Goal: Task Accomplishment & Management: Complete application form

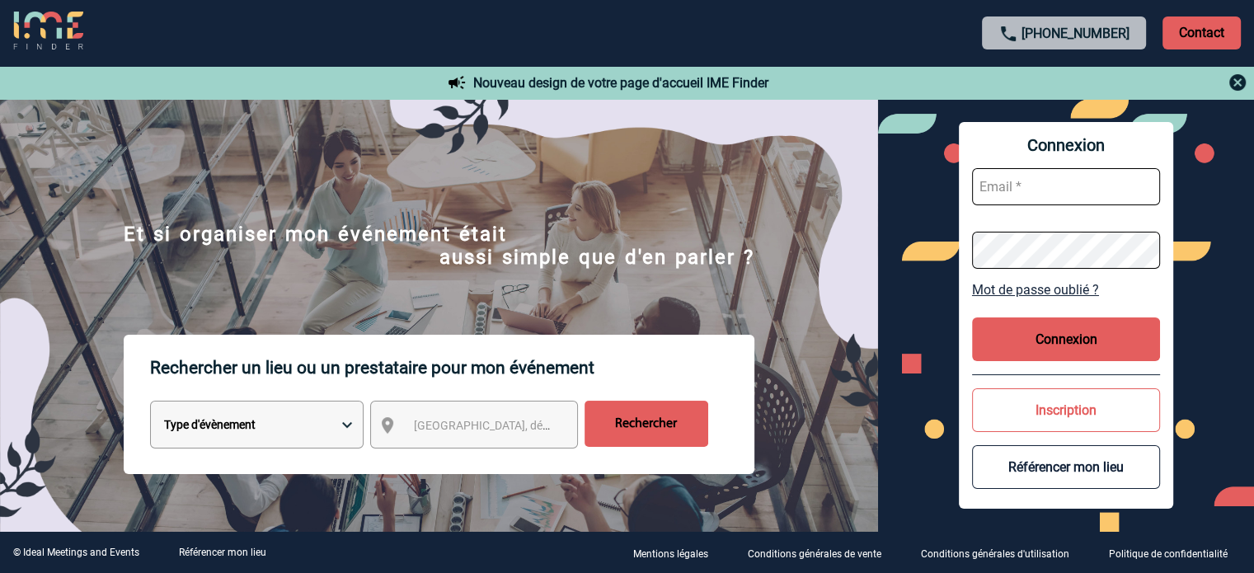
type input "eperiou@ime-groupe.com"
click at [1070, 336] on button "Connexion" at bounding box center [1066, 339] width 188 height 44
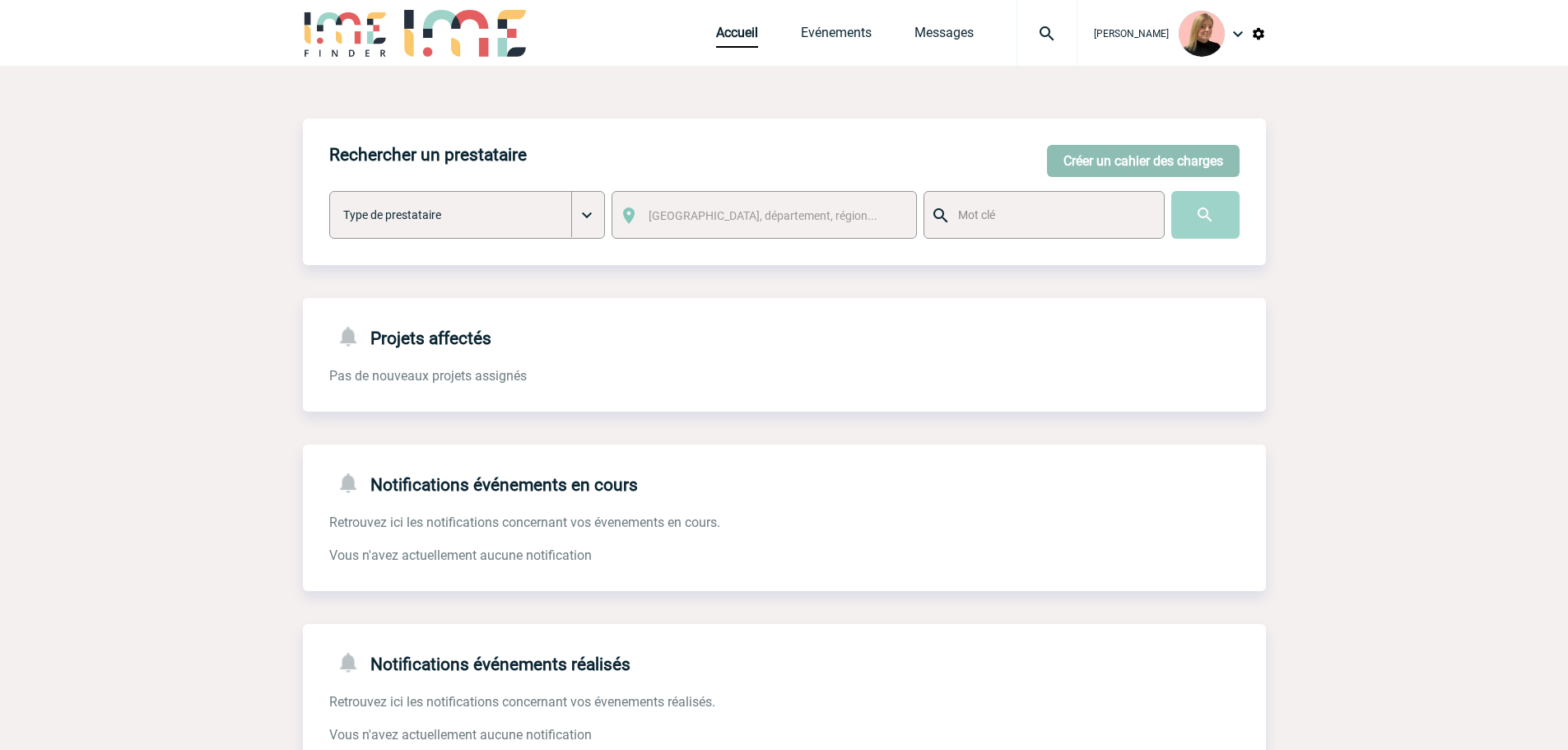
click at [1186, 157] on button "Créer un cahier des charges" at bounding box center [1143, 161] width 193 height 32
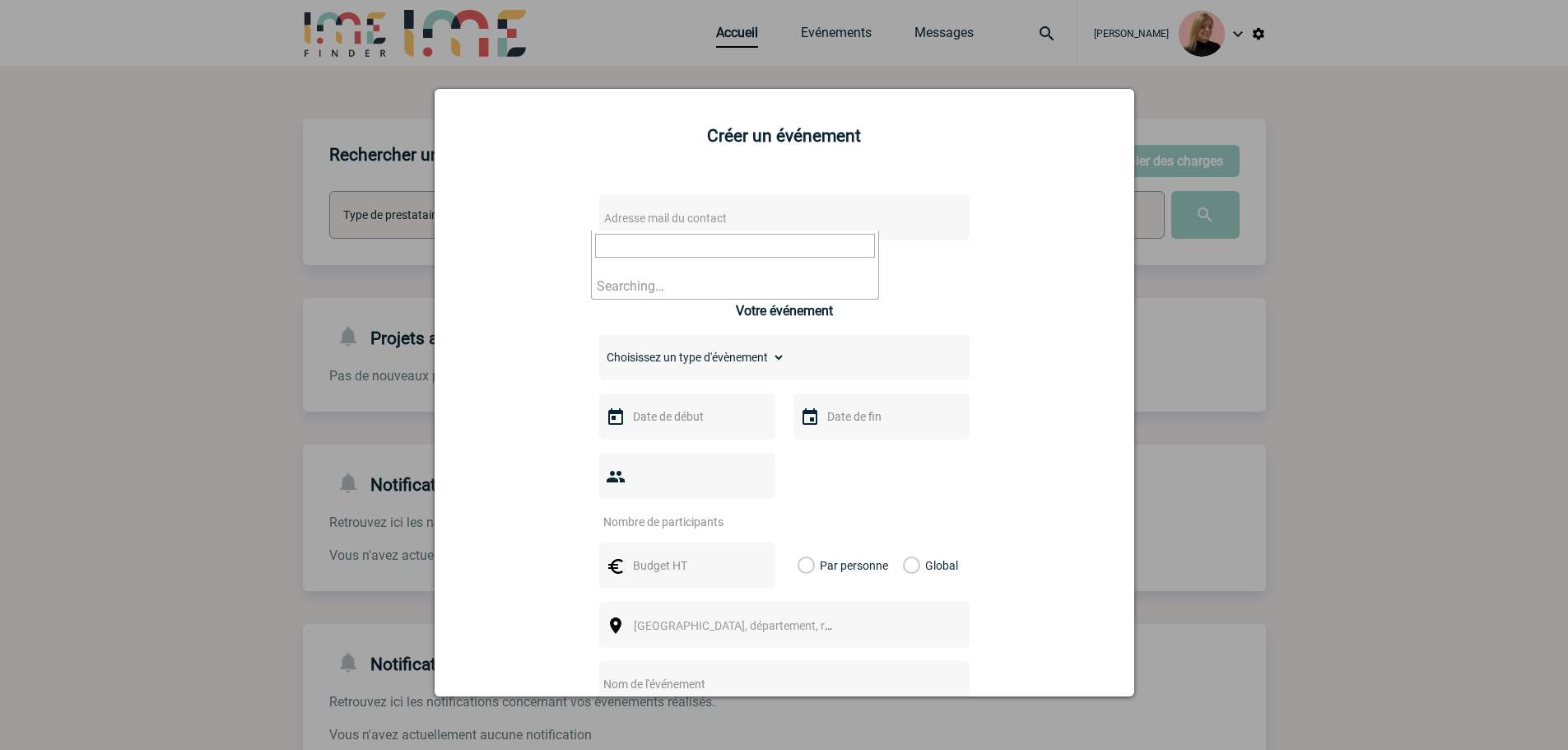
click at [669, 221] on span "Adresse mail du contact" at bounding box center [665, 218] width 123 height 13
type input "elise.dup"
select select "132820"
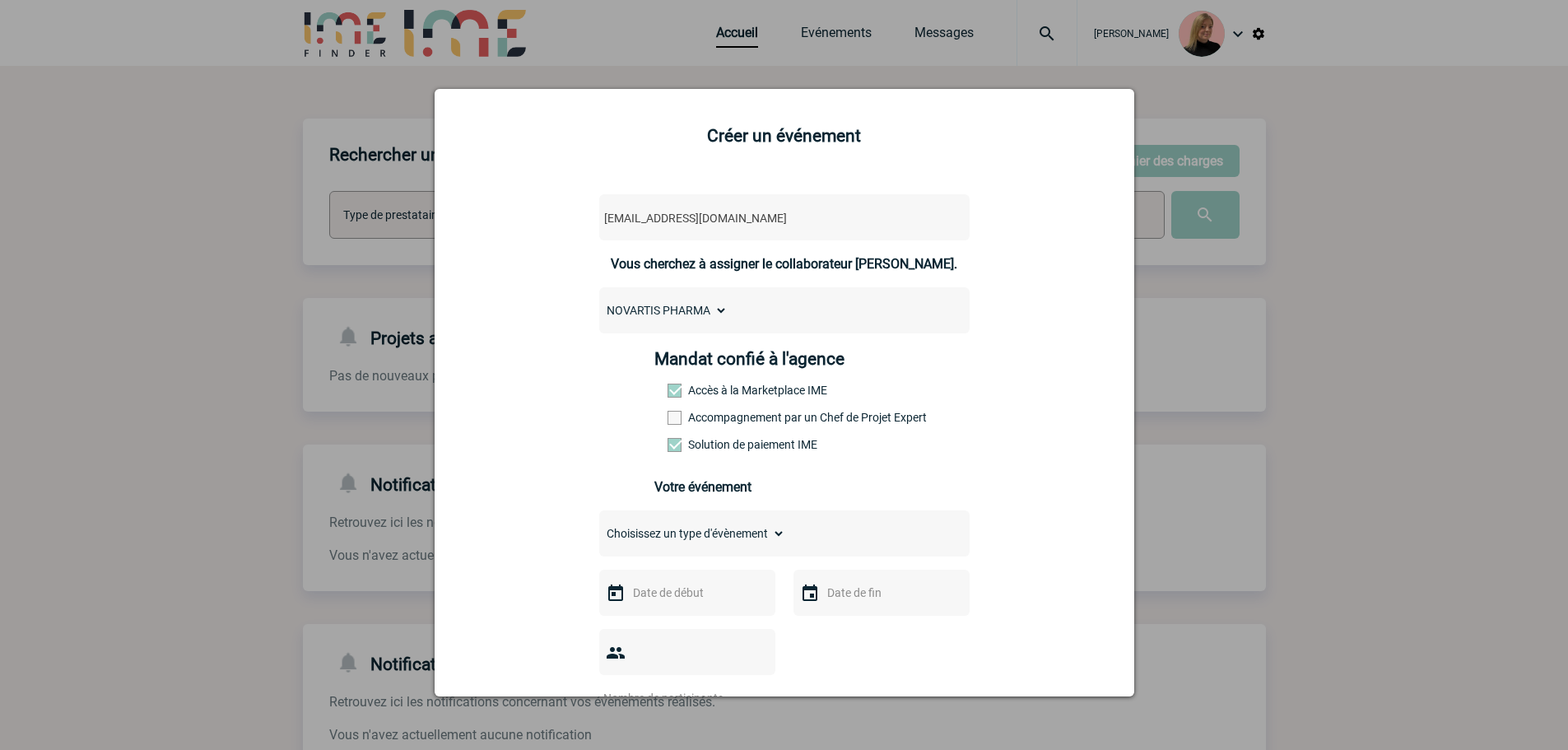
click at [697, 424] on label "Accompagnement par un Chef de Projet Expert" at bounding box center [704, 416] width 73 height 13
click at [0, 0] on input "Accompagnement par un Chef de Projet Expert" at bounding box center [0, 0] width 0 height 0
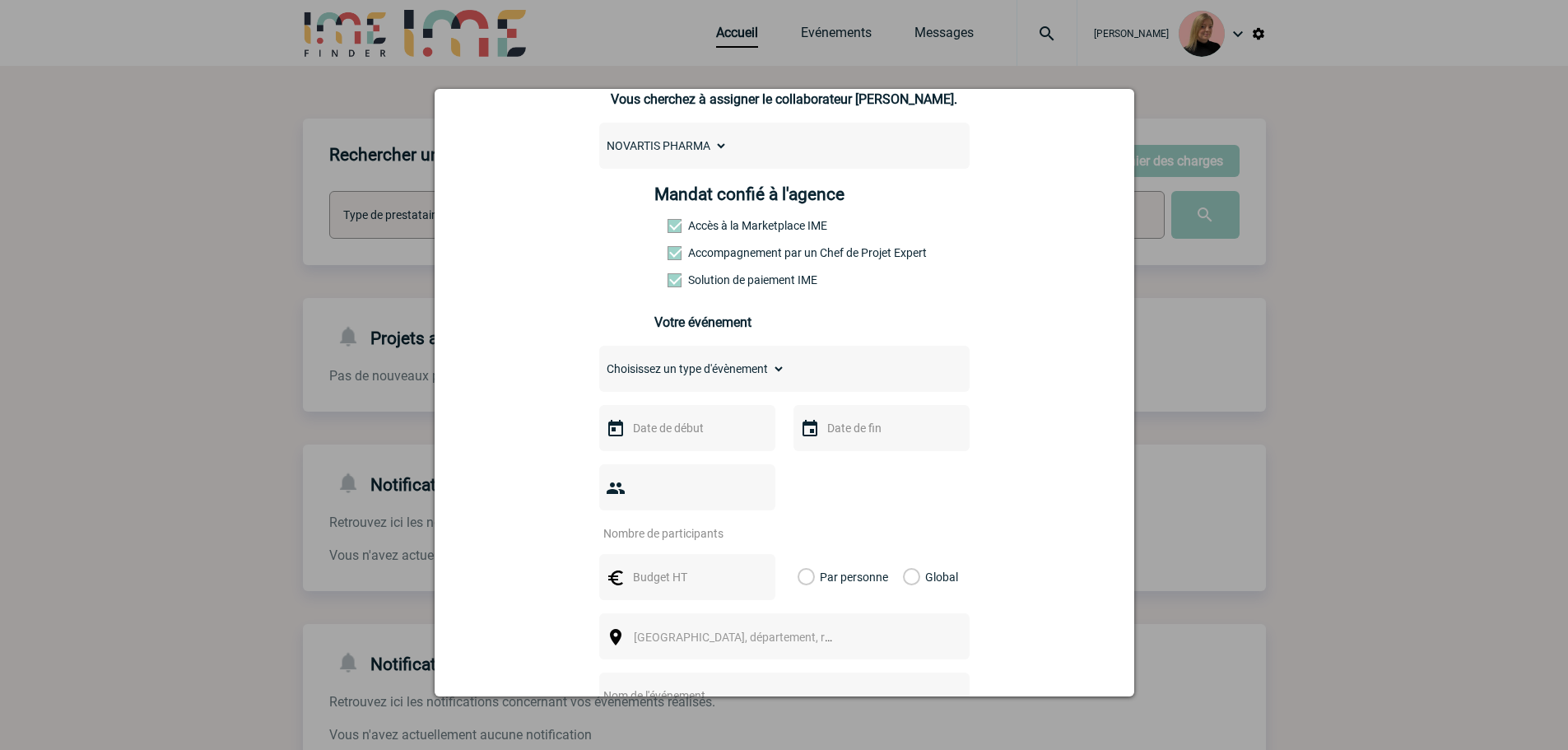
click at [705, 369] on select "Choisissez un type d'évènement Séminaire avec nuitée Séminaire sans nuitée Repa…" at bounding box center [692, 369] width 186 height 23
select select "2"
click at [599, 362] on select "Choisissez un type d'évènement Séminaire avec nuitée Séminaire sans nuitée Repa…" at bounding box center [692, 369] width 186 height 23
click at [682, 433] on input "text" at bounding box center [686, 427] width 114 height 21
click at [830, 462] on span "Suivant" at bounding box center [835, 460] width 13 height 13
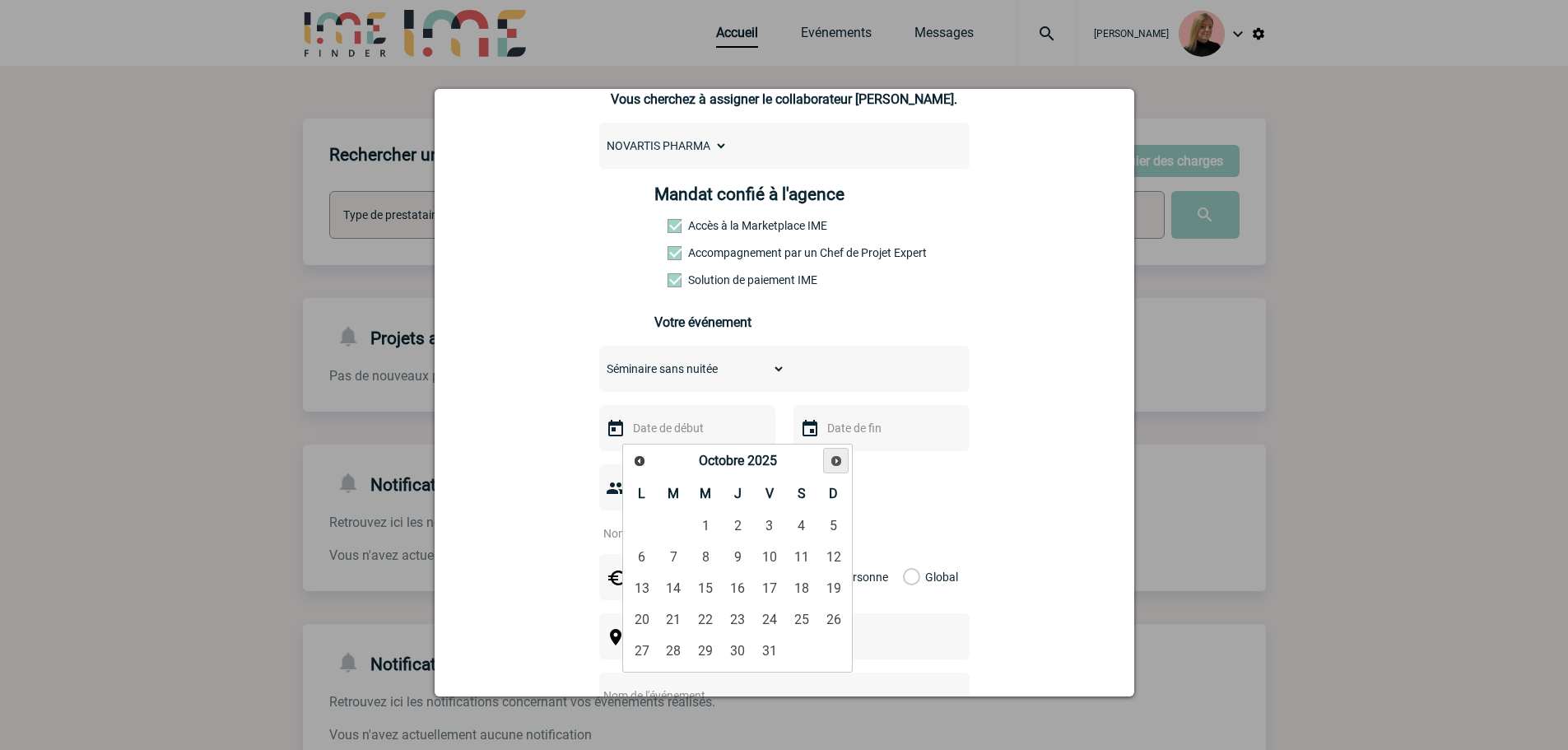
click at [830, 462] on span "Suivant" at bounding box center [835, 460] width 13 height 13
click at [747, 554] on link "6" at bounding box center [738, 557] width 31 height 30
type input "06-11-2025"
click at [712, 523] on input "number" at bounding box center [676, 533] width 155 height 21
click at [660, 523] on input "15" at bounding box center [676, 533] width 155 height 21
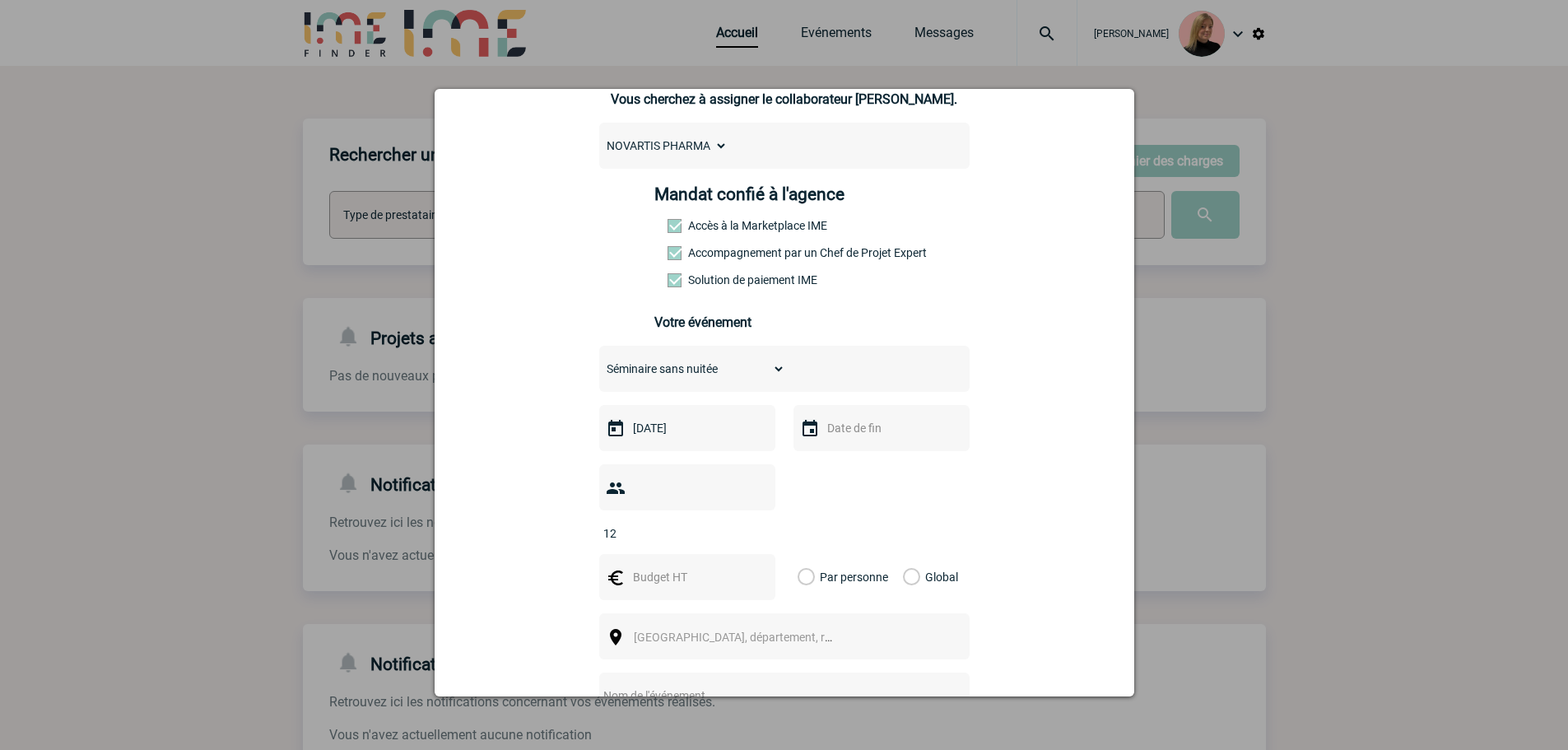
type input "12"
click at [912, 554] on label "Global" at bounding box center [908, 577] width 11 height 46
click at [0, 0] on input "Global" at bounding box center [0, 0] width 0 height 0
click at [662, 566] on input "text" at bounding box center [686, 576] width 114 height 21
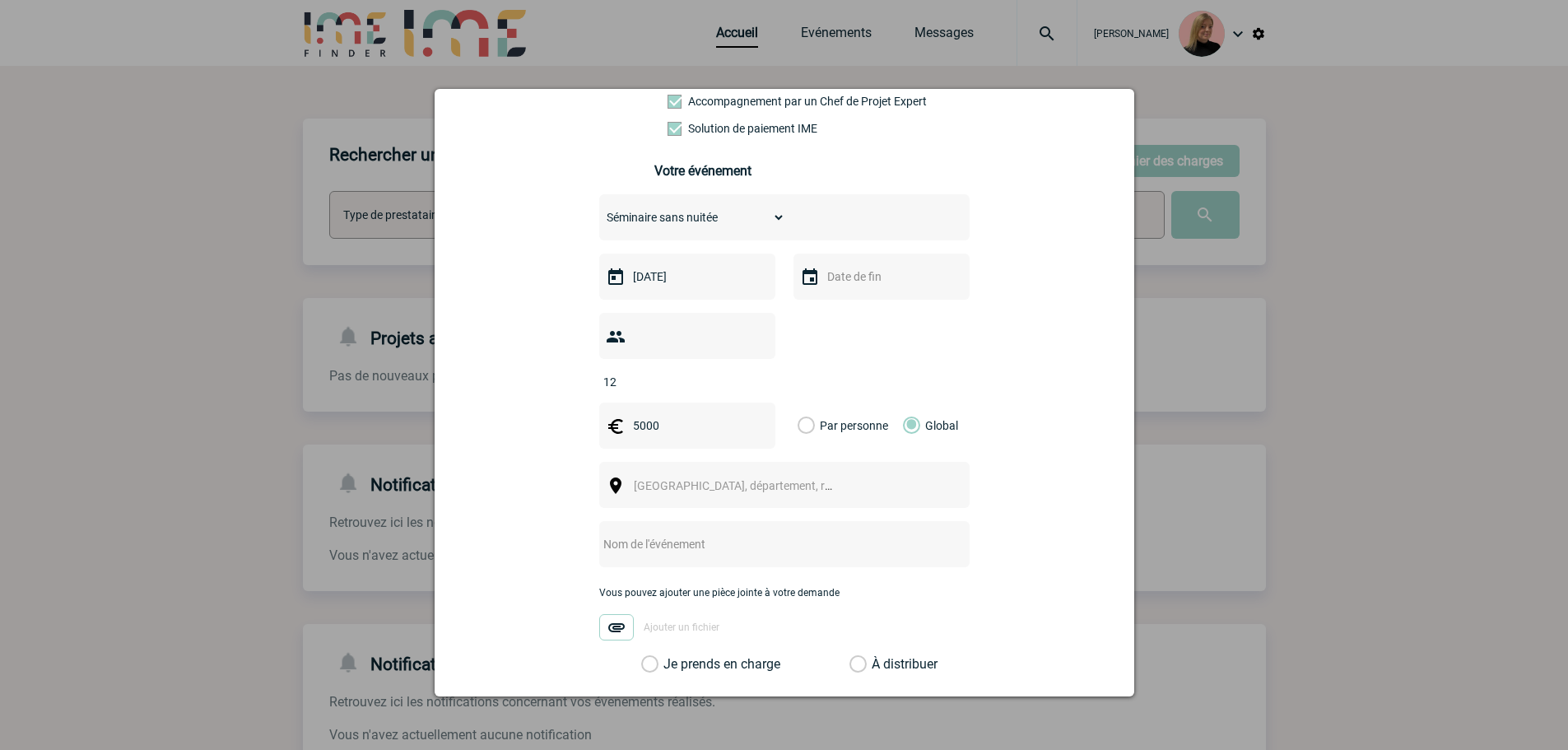
scroll to position [330, 0]
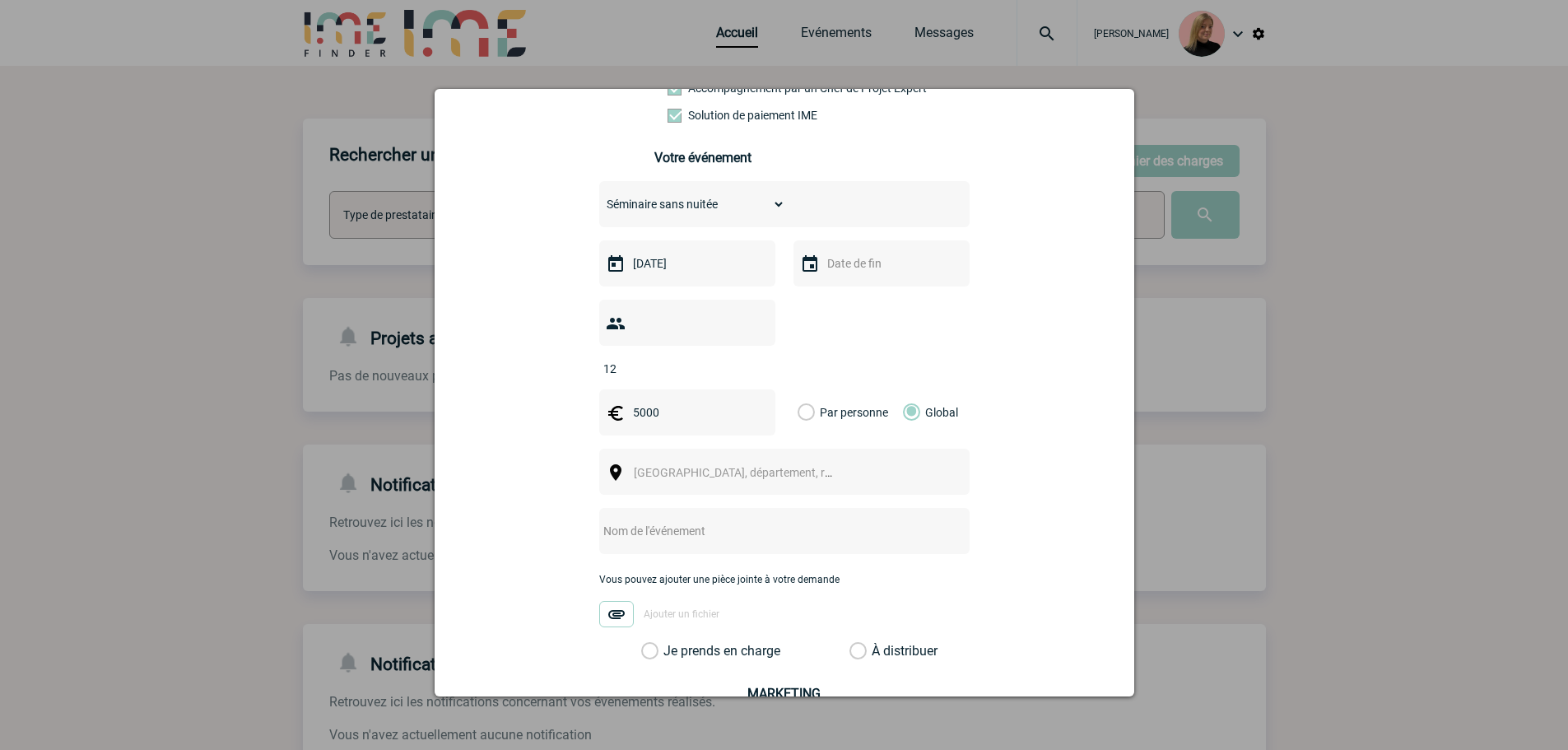
type input "5000"
click at [669, 466] on span "[GEOGRAPHIC_DATA], département, région..." at bounding box center [748, 472] width 229 height 13
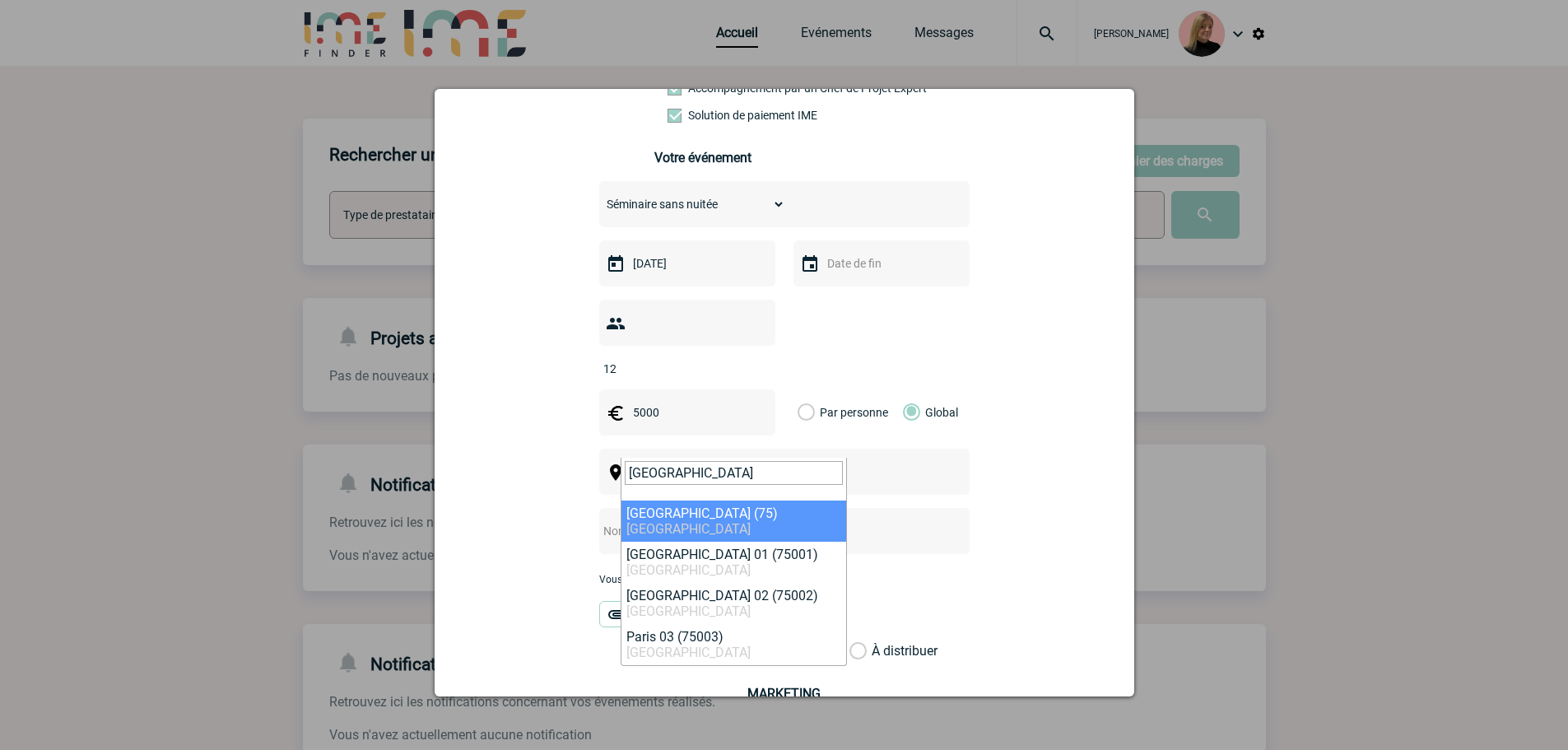
type input "paris"
select select "3"
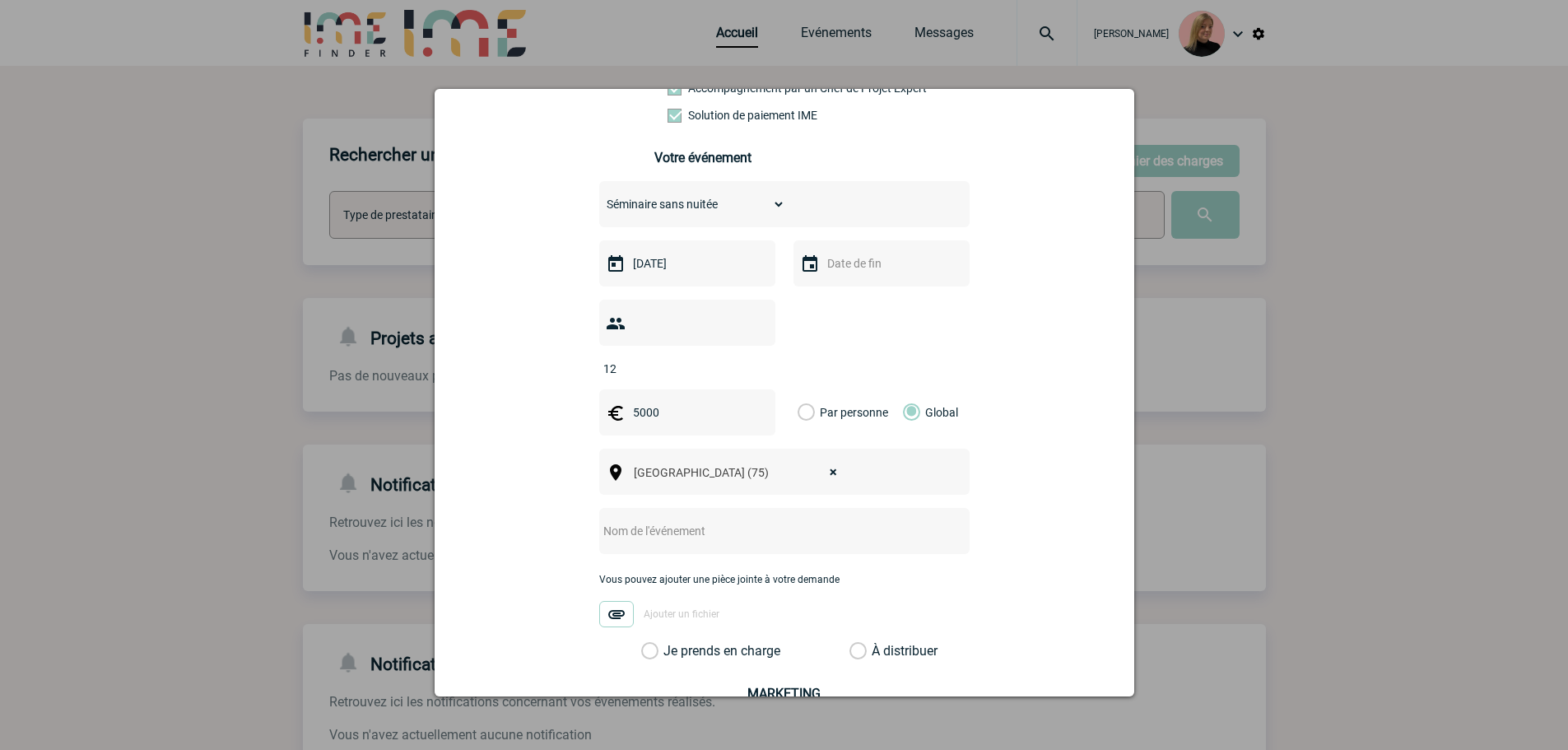
click at [651, 520] on input "text" at bounding box center [762, 530] width 326 height 21
paste input "Board National Novembre 2025"
type input "Board National Novembre 2025"
click at [669, 571] on label "Je prends en charge" at bounding box center [655, 651] width 28 height 16
click at [0, 0] on input "Je prends en charge" at bounding box center [0, 0] width 0 height 0
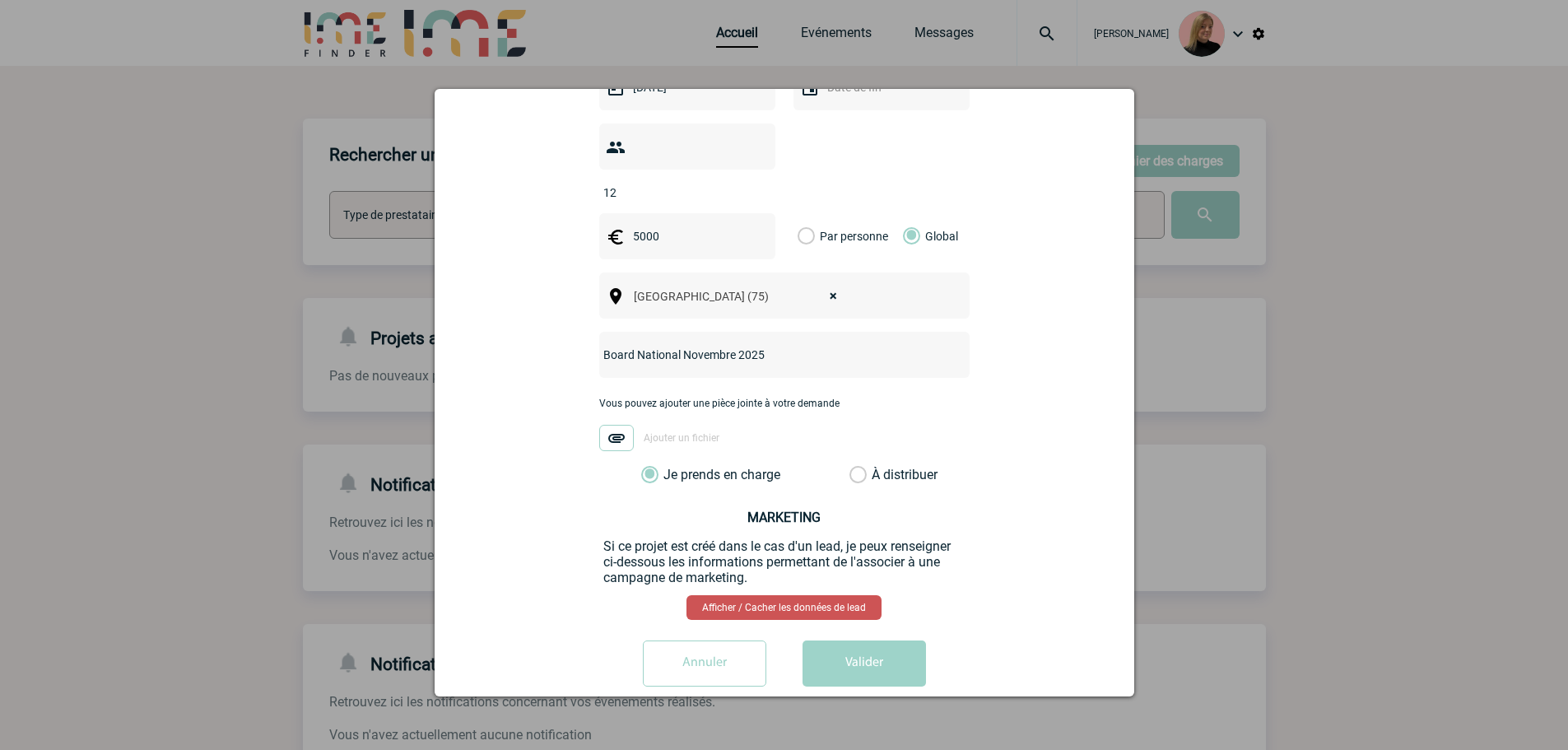
scroll to position [506, 0]
click at [848, 571] on button "Valider" at bounding box center [864, 663] width 124 height 46
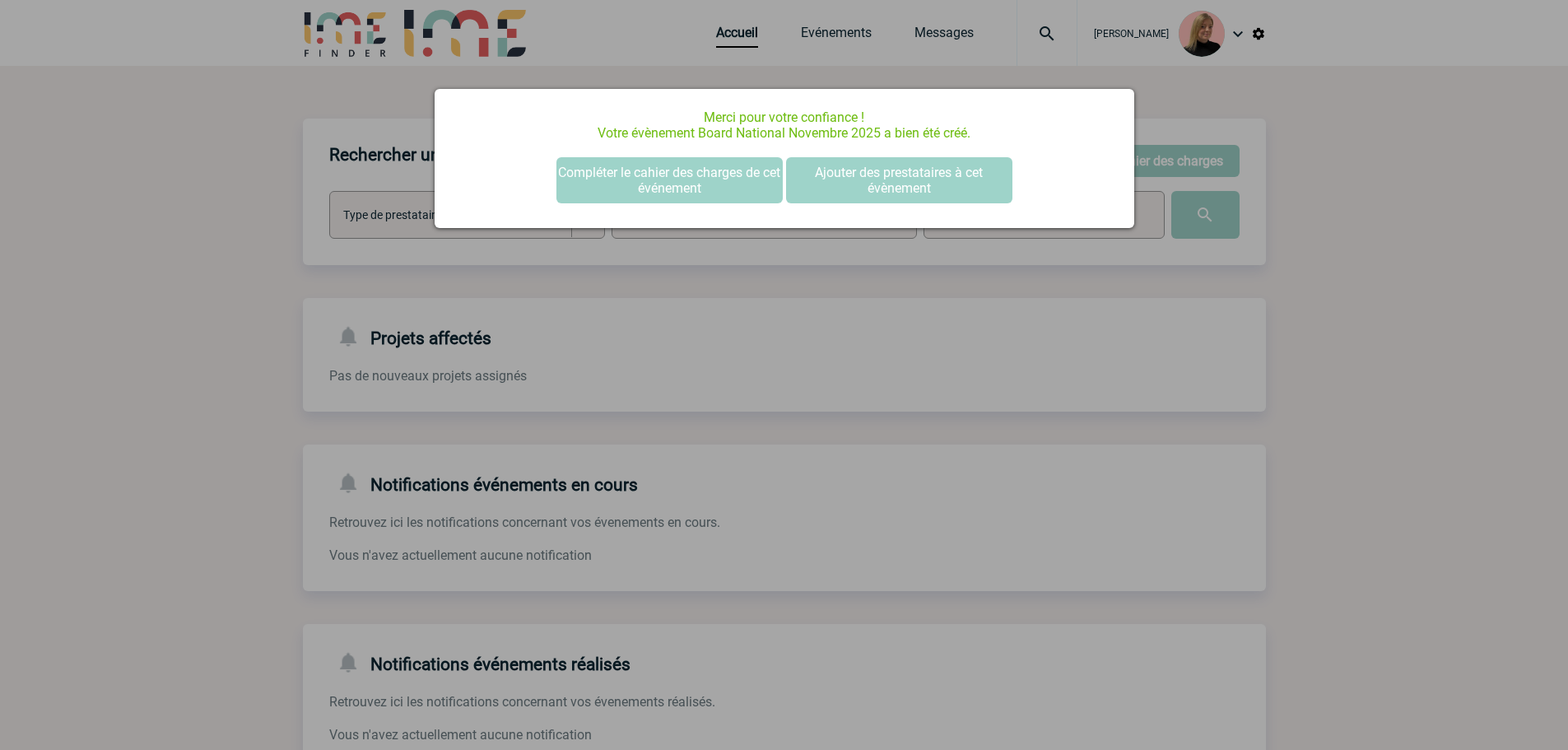
click at [692, 218] on div "Merci pour votre confiance ! Votre évènement Board National Novembre 2025 a bie…" at bounding box center [784, 158] width 700 height 139
click at [665, 154] on div "Merci pour votre confiance ! Votre évènement Board National Novembre 2025 a bie…" at bounding box center [784, 158] width 700 height 139
click at [666, 171] on button "Compléter le cahier des charges de cet événement" at bounding box center [669, 181] width 227 height 46
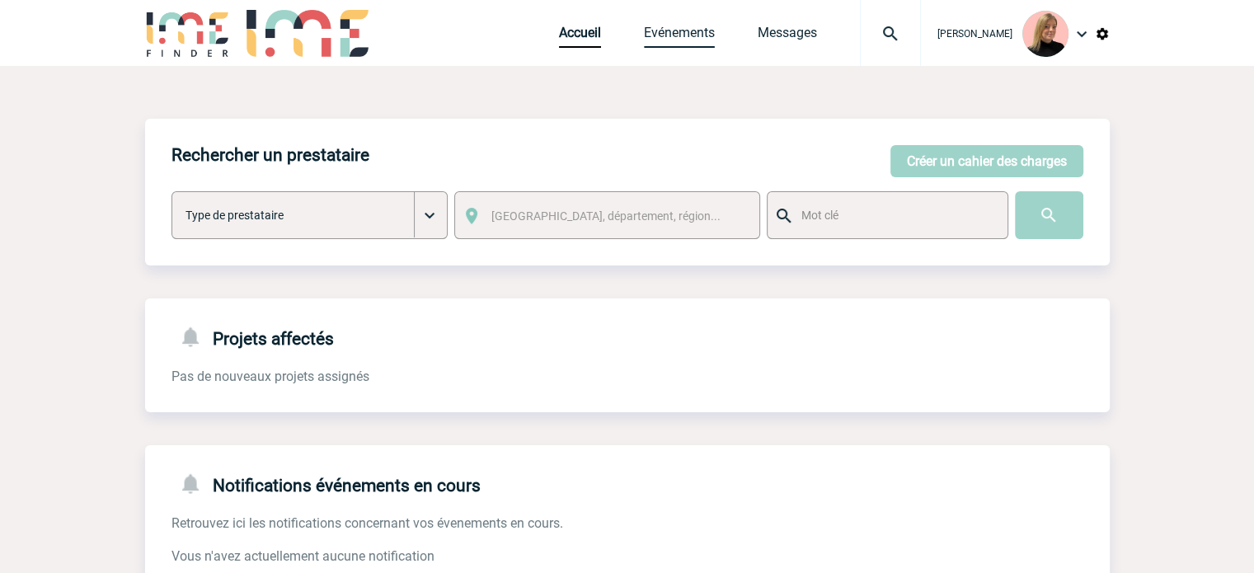
click at [704, 39] on link "Evénements" at bounding box center [679, 36] width 71 height 23
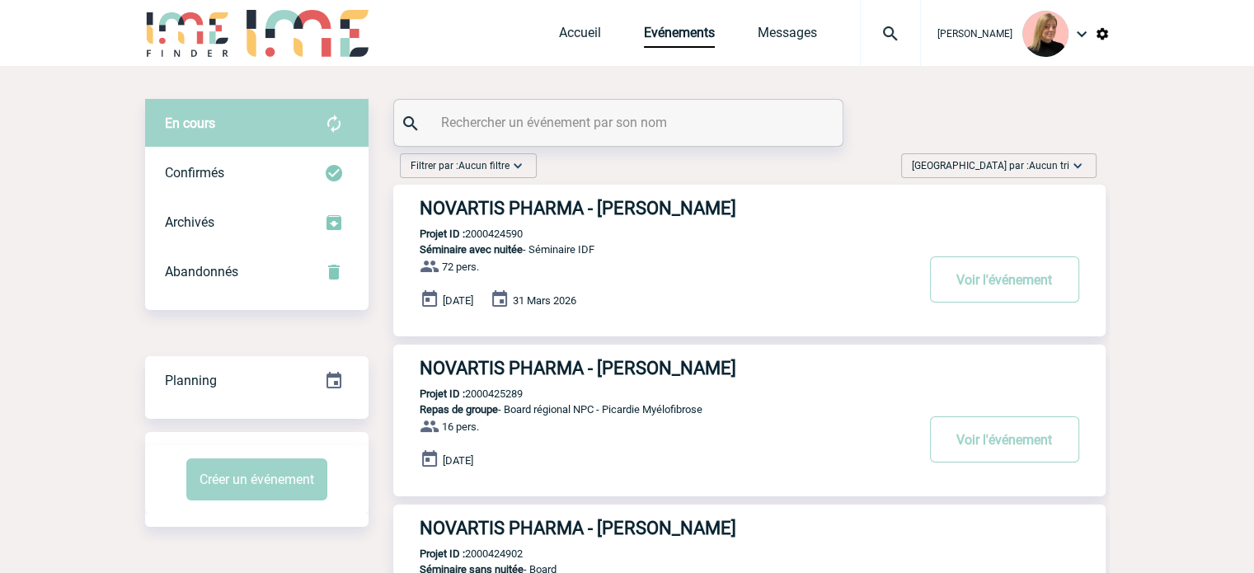
click at [1057, 158] on span "Trier par : Aucun tri" at bounding box center [991, 166] width 158 height 16
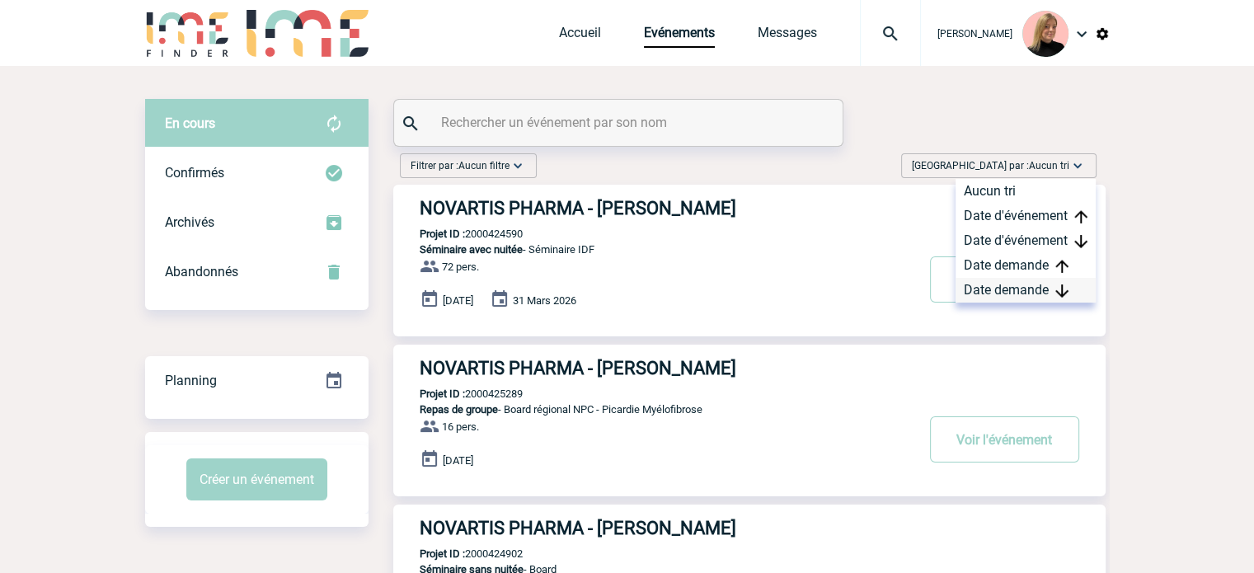
click at [1038, 280] on div "Date demande" at bounding box center [1026, 290] width 140 height 25
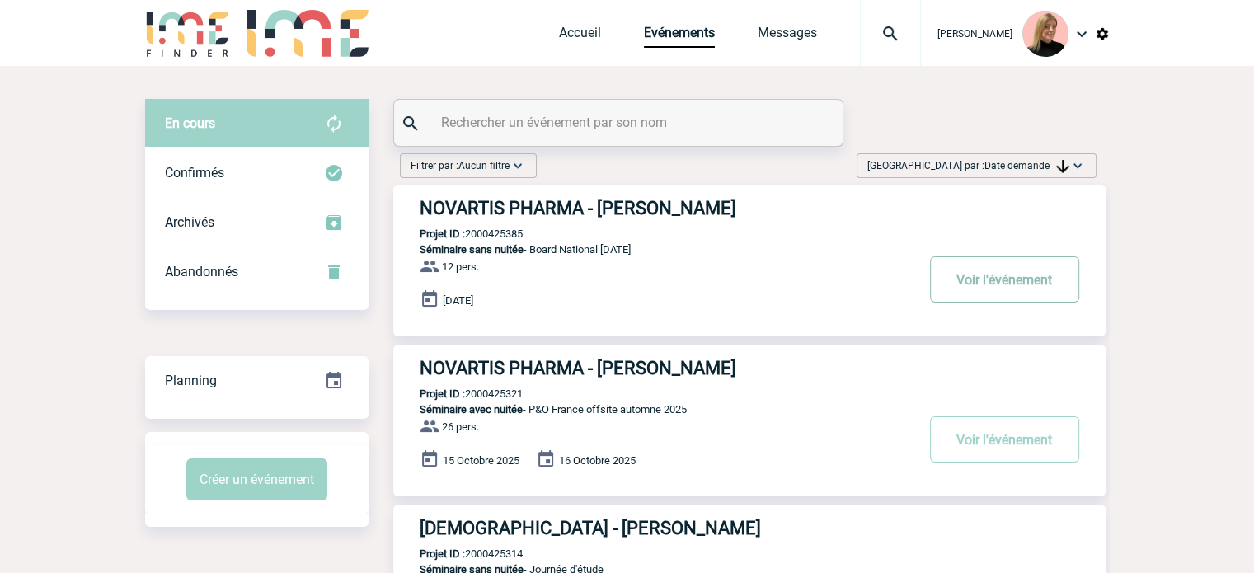
click at [1013, 280] on button "Voir l'événement" at bounding box center [1004, 279] width 149 height 46
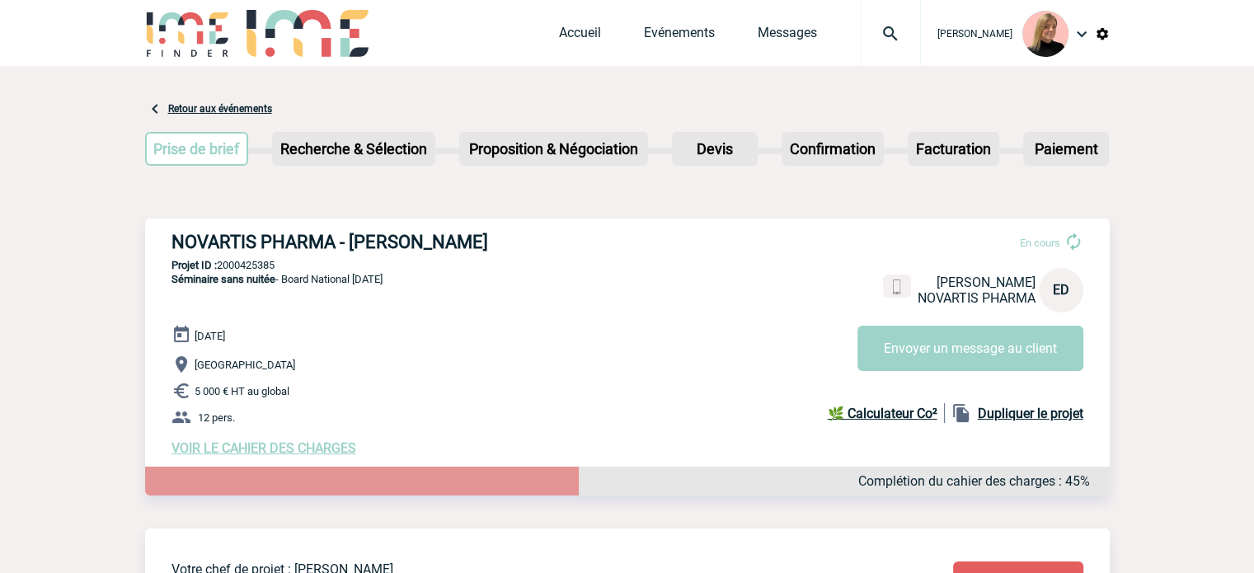
click at [240, 267] on p "Projet ID : 2000425385" at bounding box center [627, 265] width 965 height 12
click at [172, 233] on h3 "NOVARTIS PHARMA - Elise DUPERRAY" at bounding box center [419, 242] width 495 height 21
drag, startPoint x: 171, startPoint y: 237, endPoint x: 498, endPoint y: 247, distance: 327.5
click at [498, 247] on h3 "NOVARTIS PHARMA - Elise DUPERRAY" at bounding box center [419, 242] width 495 height 21
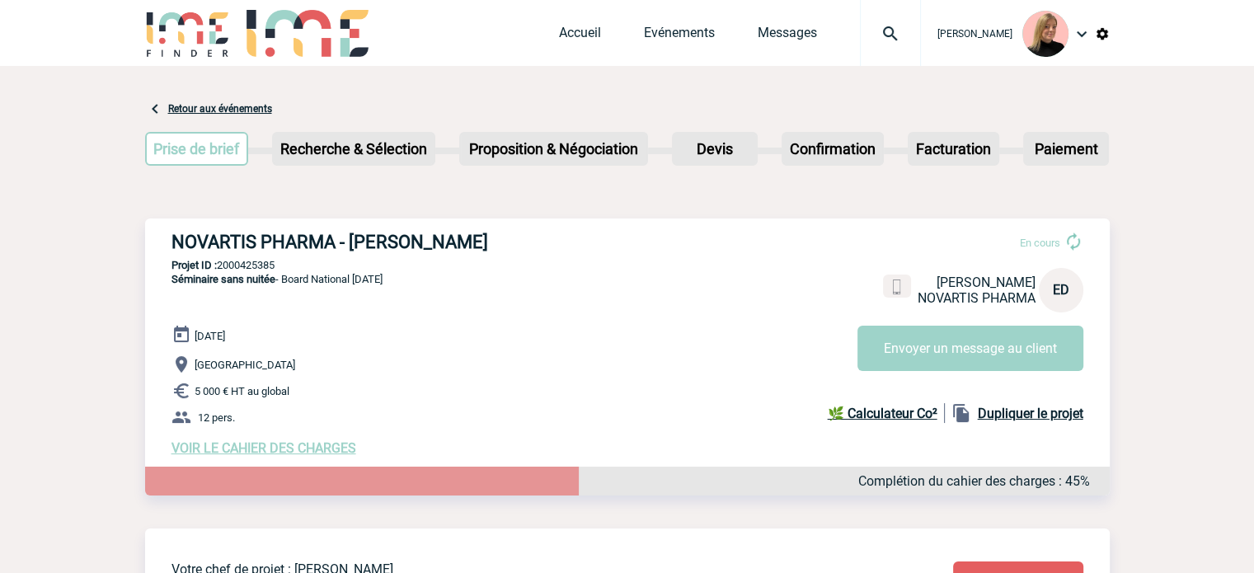
copy h3 "NOVARTIS PHARMA - Elise DUPERRAY"
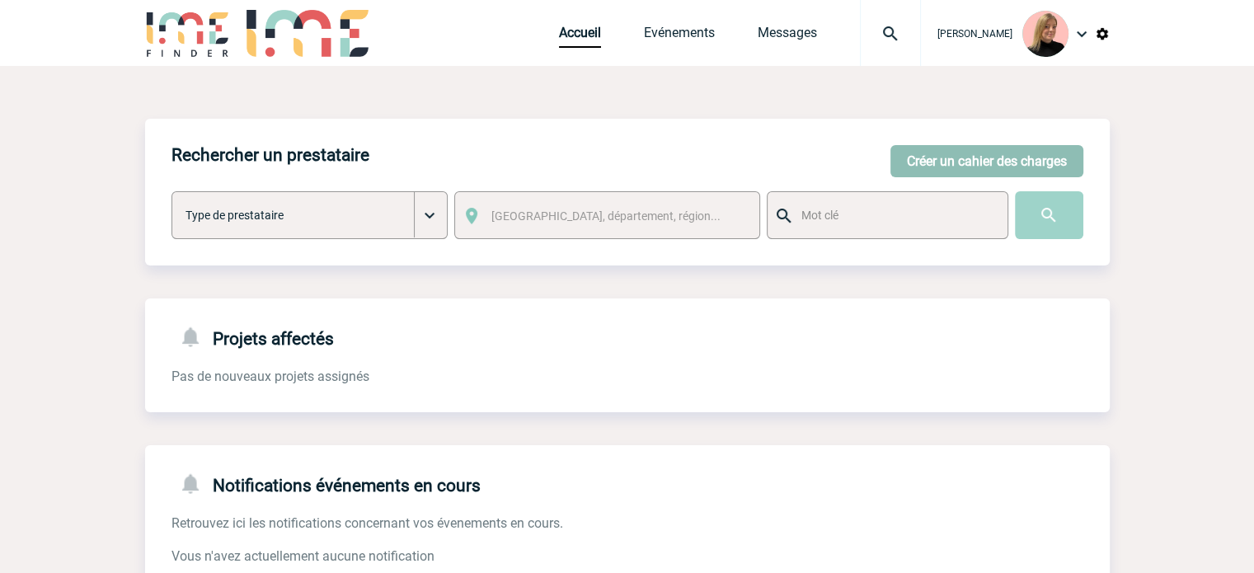
click at [919, 158] on button "Créer un cahier des charges" at bounding box center [987, 161] width 193 height 32
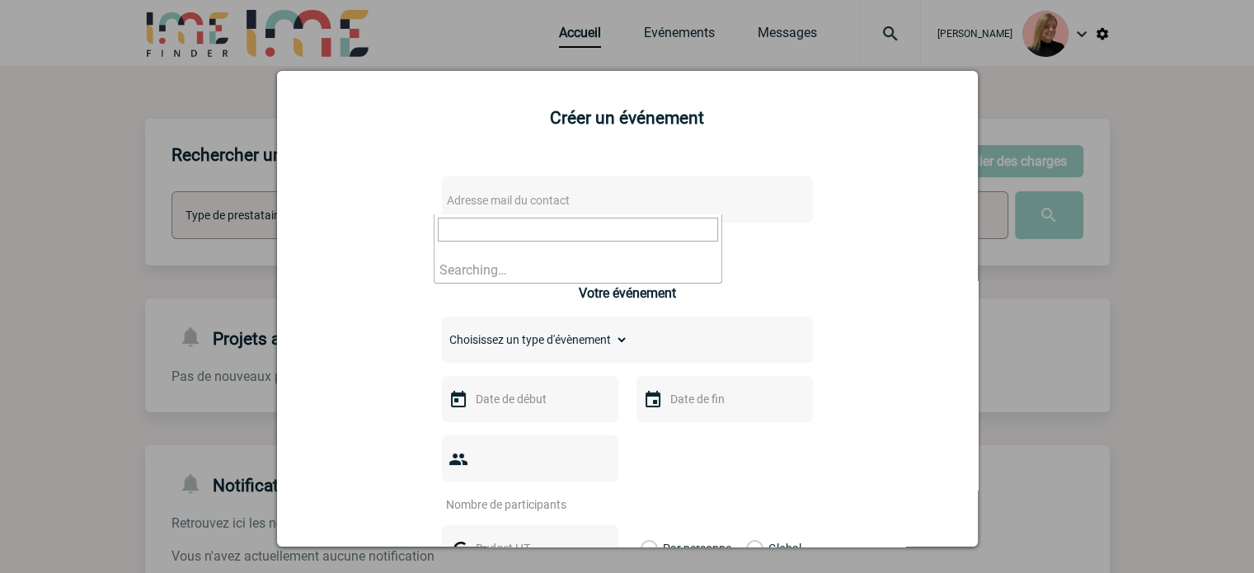
click at [700, 203] on span "Adresse mail du contact" at bounding box center [584, 200] width 289 height 23
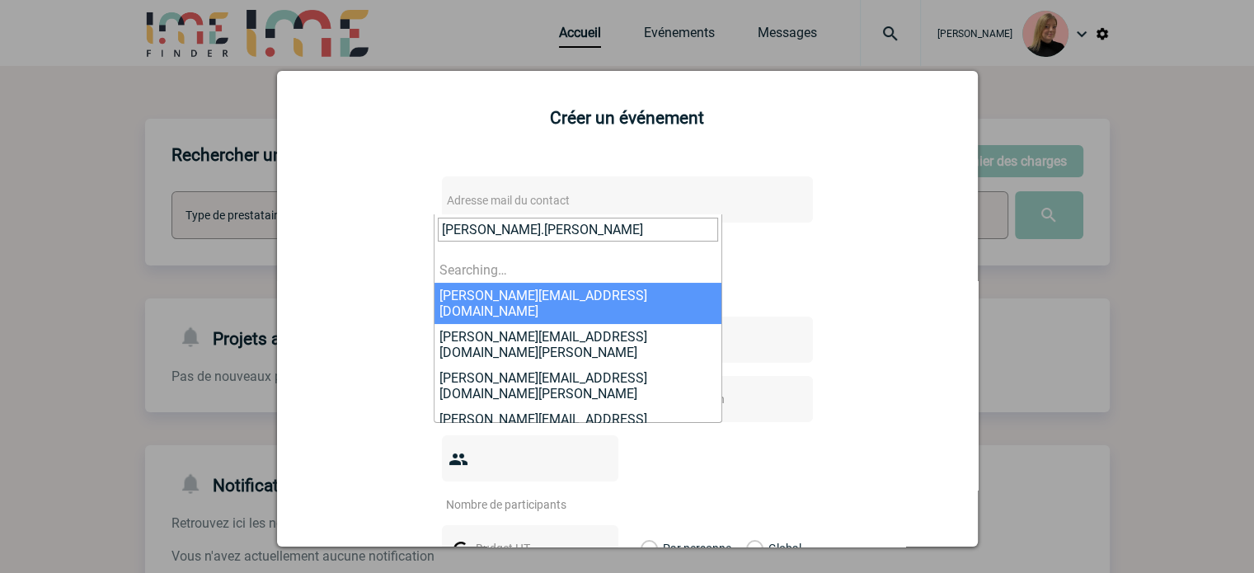
type input "laurence.marie"
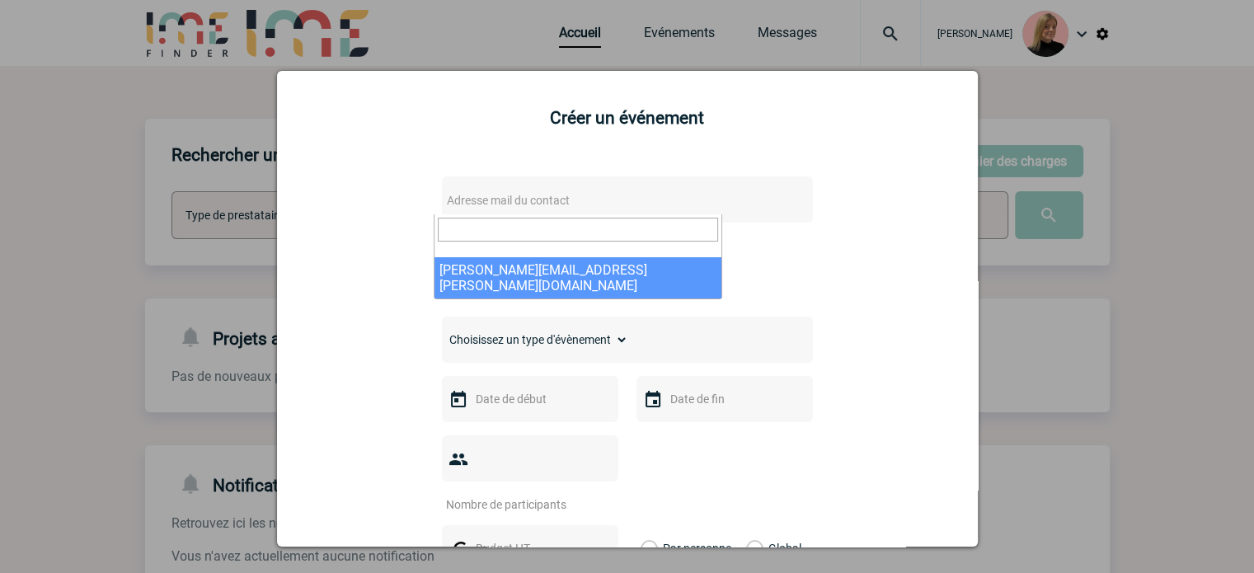
click at [1013, 45] on div at bounding box center [627, 286] width 1254 height 573
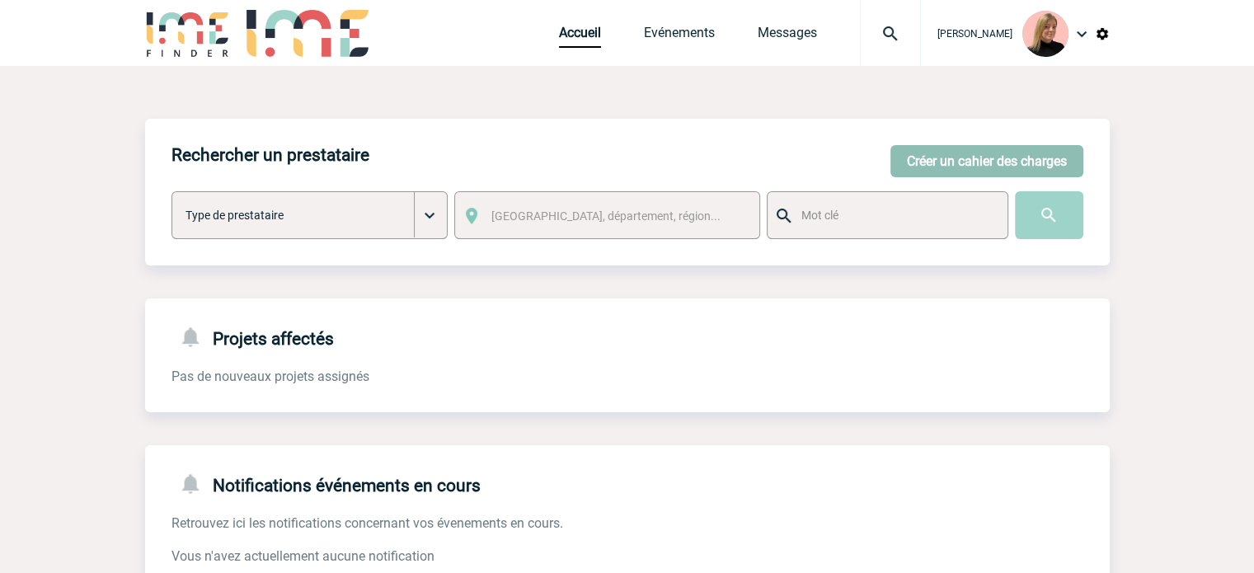
click at [1008, 162] on button "Créer un cahier des charges" at bounding box center [987, 161] width 193 height 32
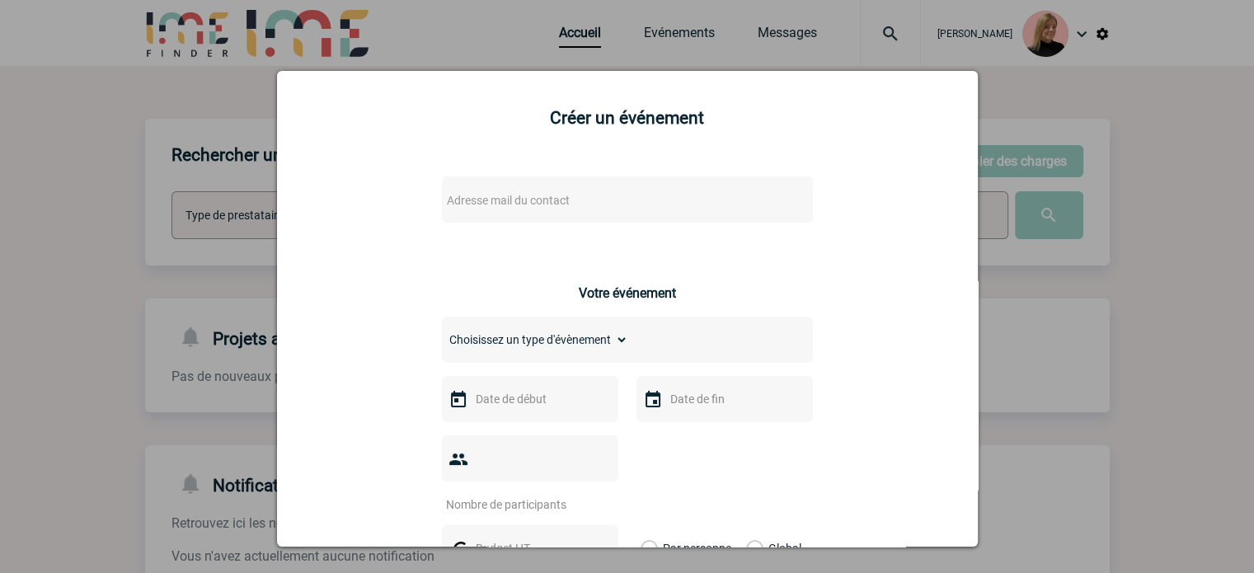
drag, startPoint x: 619, startPoint y: 181, endPoint x: 616, endPoint y: 190, distance: 9.7
click at [616, 183] on div "Adresse mail du contact" at bounding box center [627, 199] width 371 height 46
click at [616, 190] on span "Adresse mail du contact" at bounding box center [584, 200] width 289 height 23
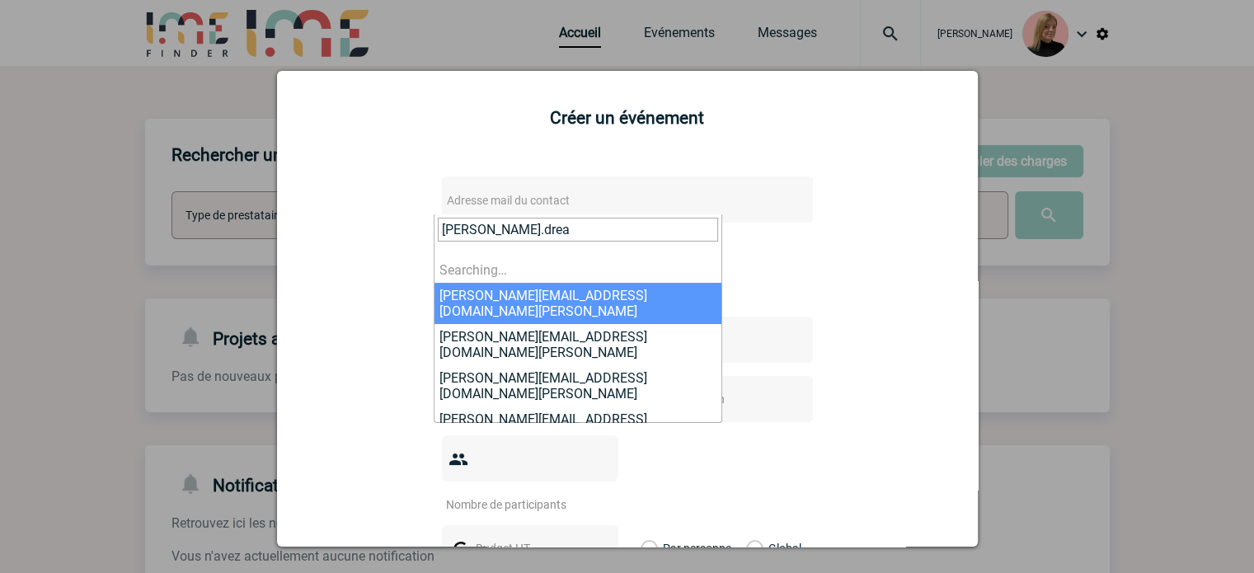
type input "[PERSON_NAME].drean"
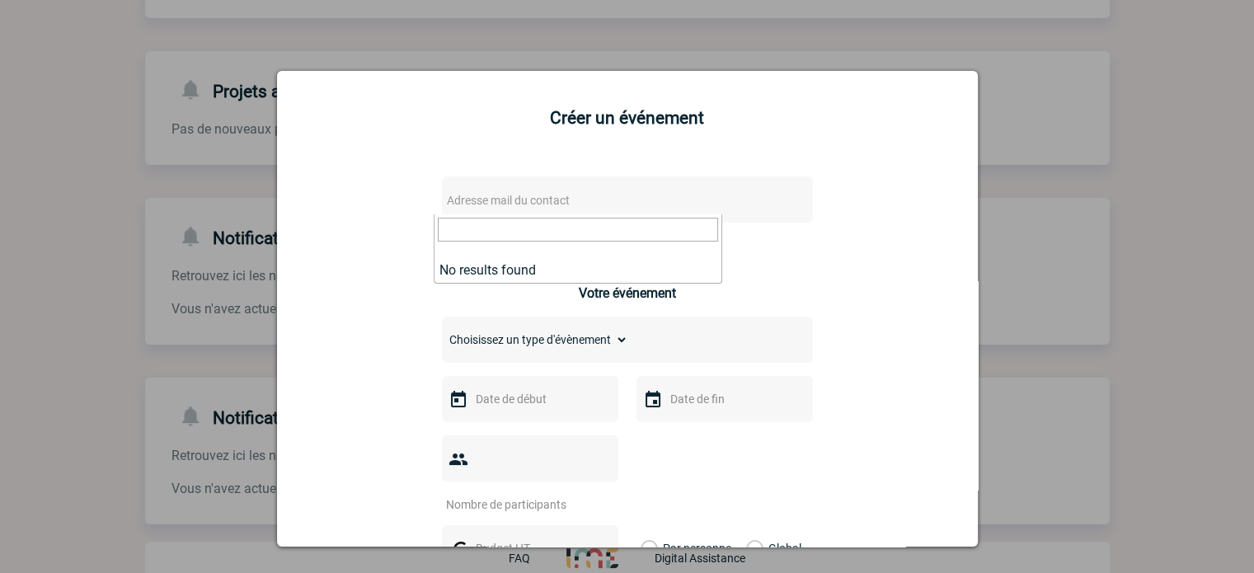
click at [275, 214] on div at bounding box center [627, 286] width 1254 height 573
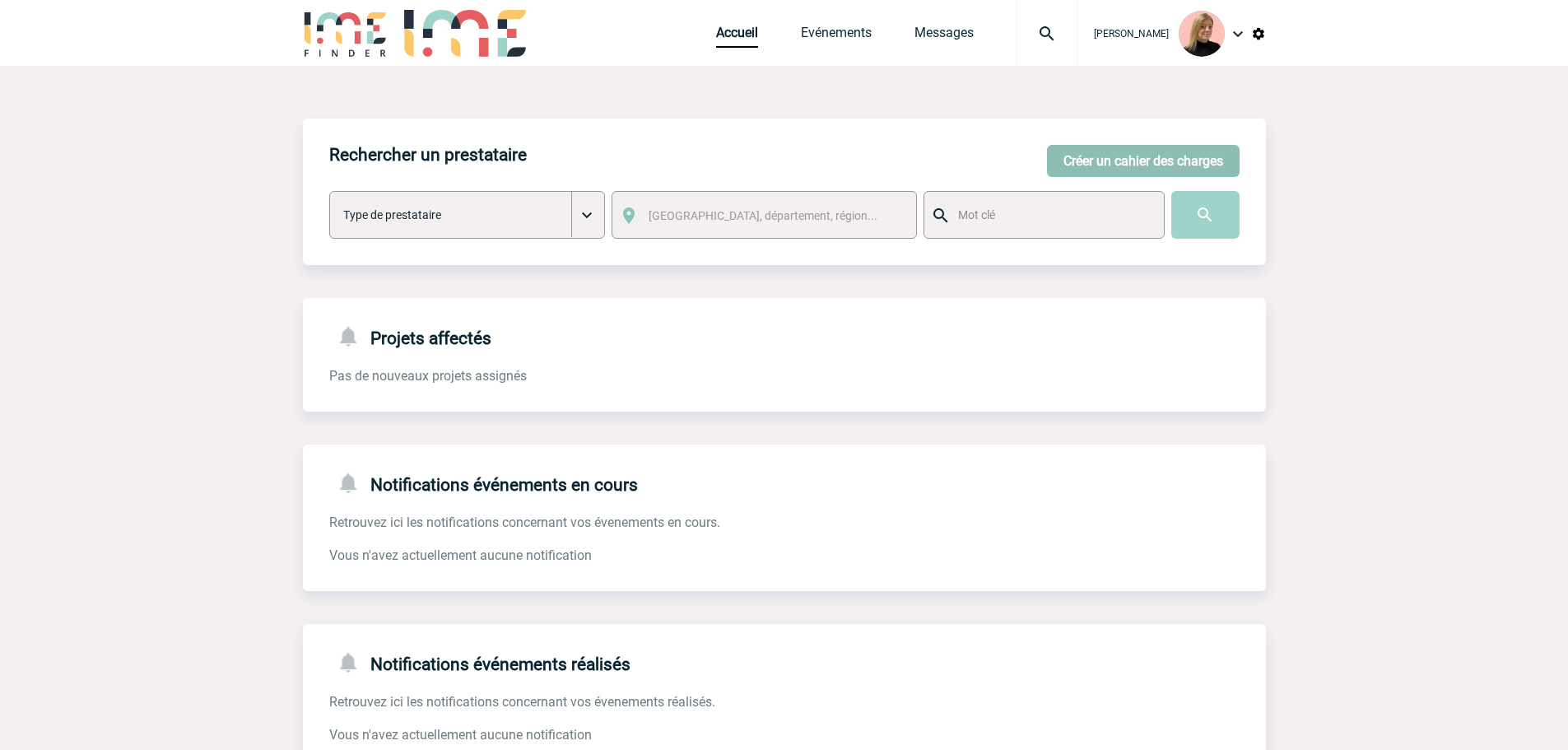
click at [1094, 165] on button "Créer un cahier des charges" at bounding box center [1143, 161] width 193 height 32
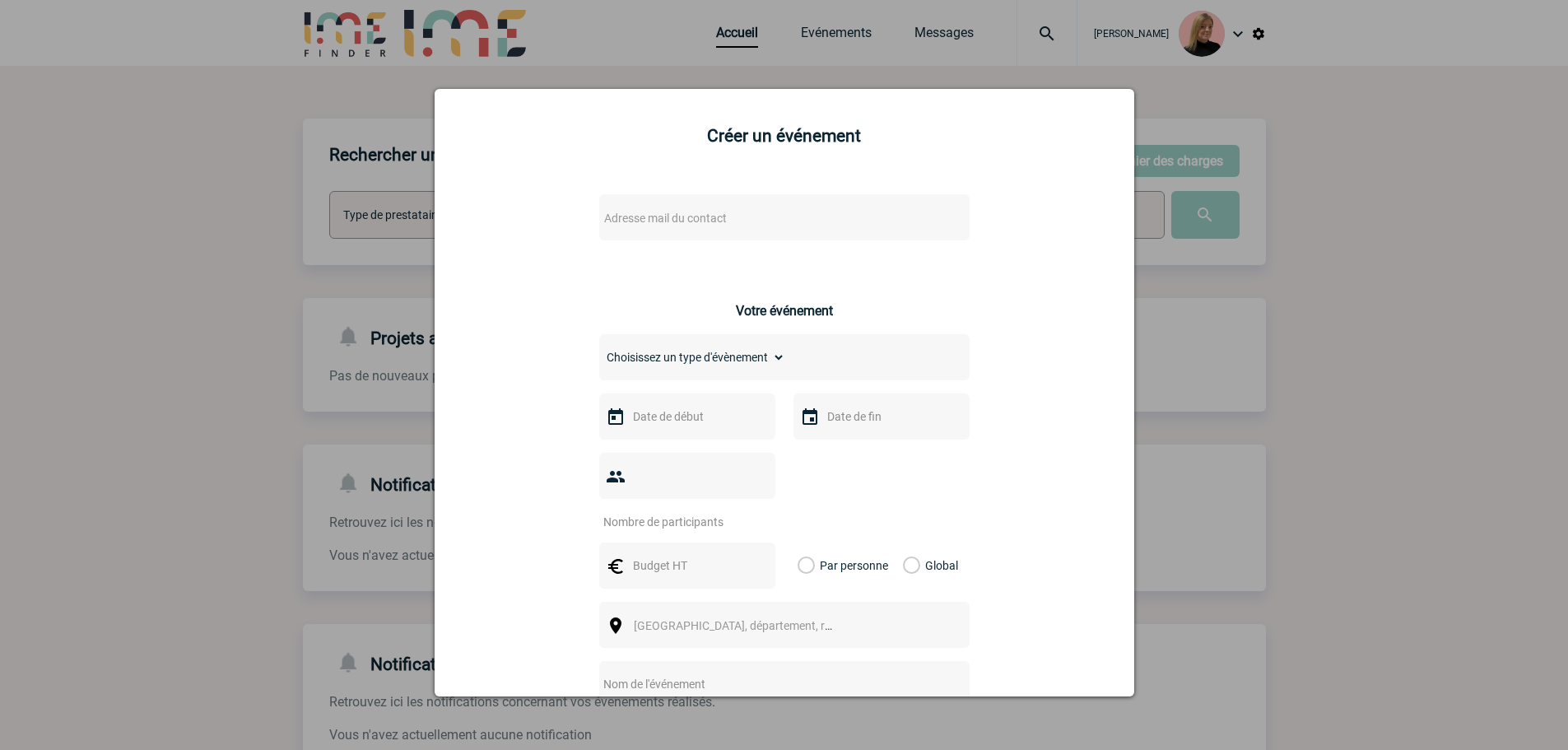
click at [748, 233] on div "Adresse mail du contact" at bounding box center [784, 218] width 370 height 46
click at [744, 228] on span "Adresse mail du contact" at bounding box center [742, 218] width 288 height 23
type input "j"
